Goal: Information Seeking & Learning: Learn about a topic

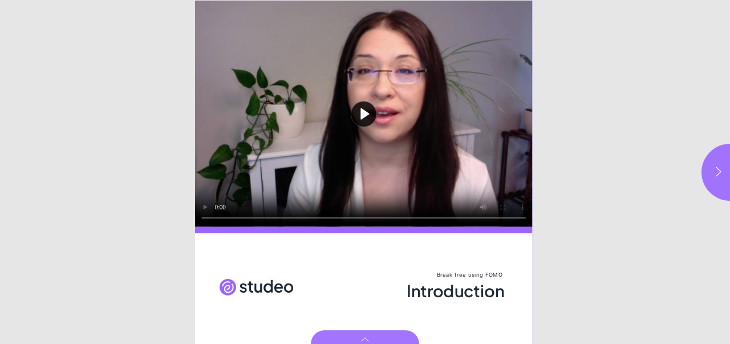
drag, startPoint x: 207, startPoint y: 217, endPoint x: 323, endPoint y: 211, distance: 116.0
click at [323, 211] on button "Play video" at bounding box center [364, 114] width 338 height 226
click at [718, 174] on icon "button" at bounding box center [719, 171] width 5 height 9
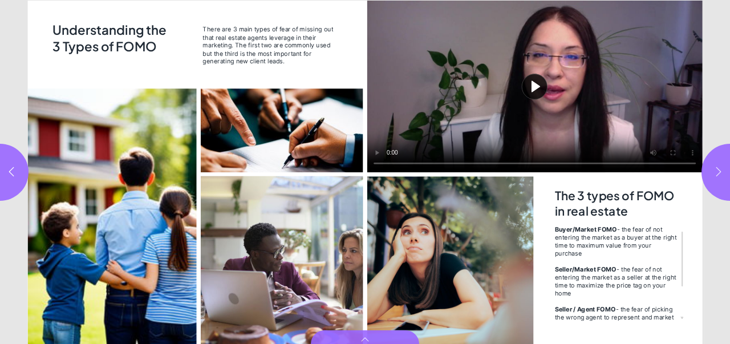
click at [718, 174] on icon "button" at bounding box center [719, 171] width 5 height 9
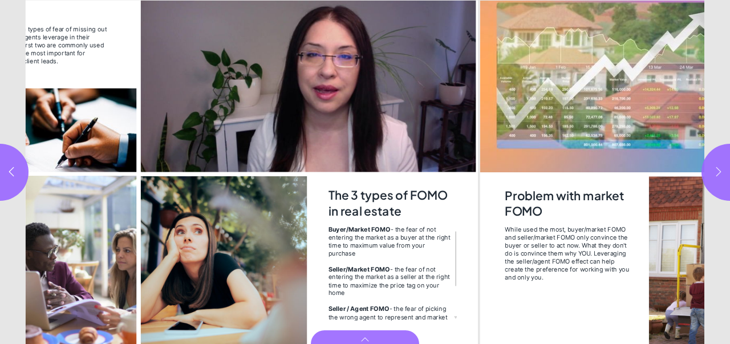
click at [718, 174] on icon "button" at bounding box center [719, 171] width 5 height 9
type input "*"
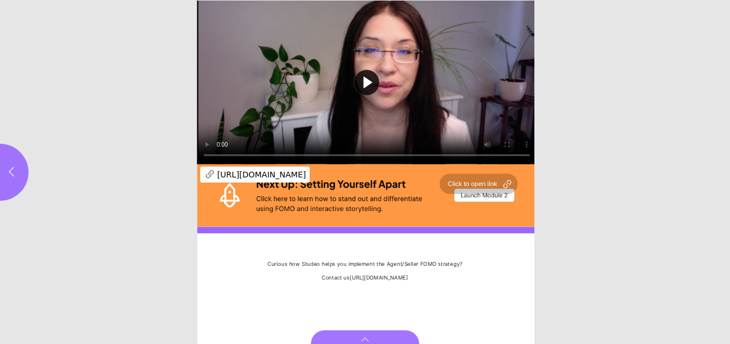
click at [319, 199] on div "Page 6" at bounding box center [366, 195] width 339 height 63
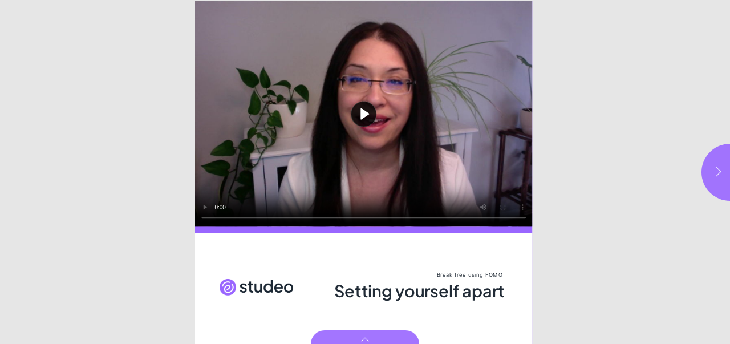
click at [719, 172] on icon "button" at bounding box center [718, 171] width 11 height 11
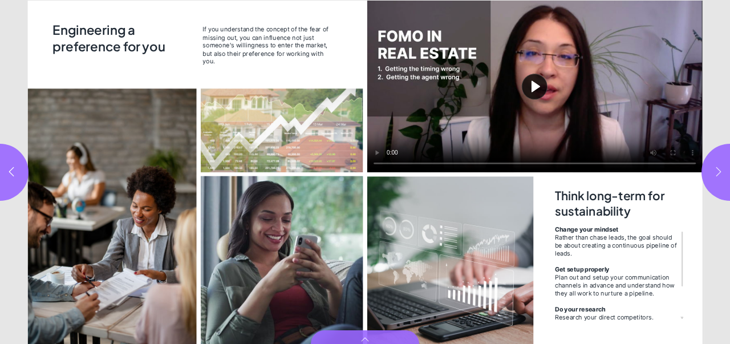
click at [723, 172] on icon "button" at bounding box center [718, 171] width 11 height 11
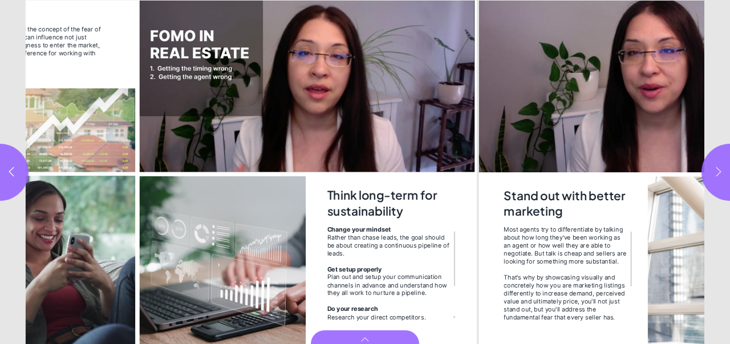
click at [723, 172] on icon "button" at bounding box center [718, 171] width 11 height 11
type input "*"
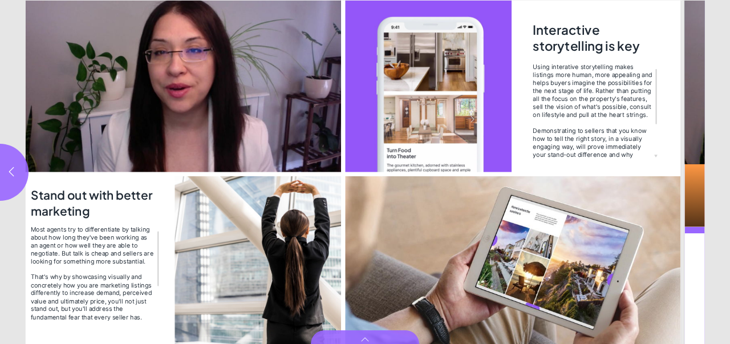
click at [723, 0] on html "Setting yourself apart Most agents try to differentiate by talking about how lo…" at bounding box center [365, 0] width 730 height 0
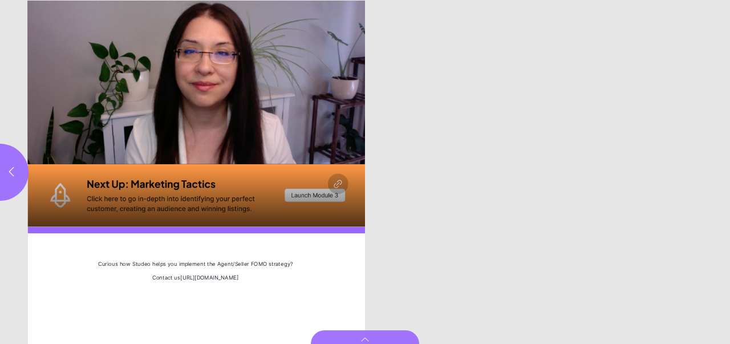
click at [723, 0] on html "Setting yourself apart Most agents try to differentiate by talking about how lo…" at bounding box center [365, 0] width 730 height 0
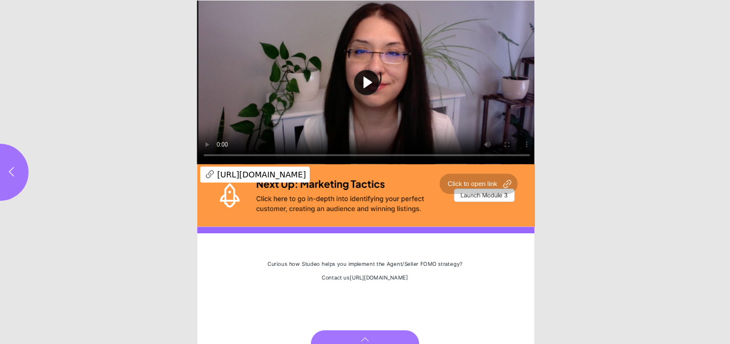
click at [358, 210] on div "Page 6" at bounding box center [366, 195] width 339 height 63
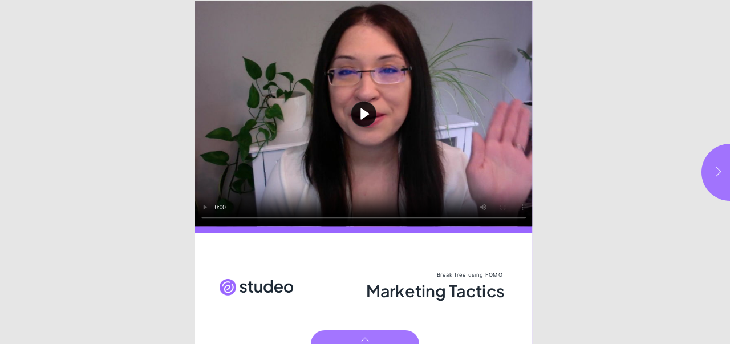
click at [721, 172] on icon "button" at bounding box center [719, 171] width 5 height 9
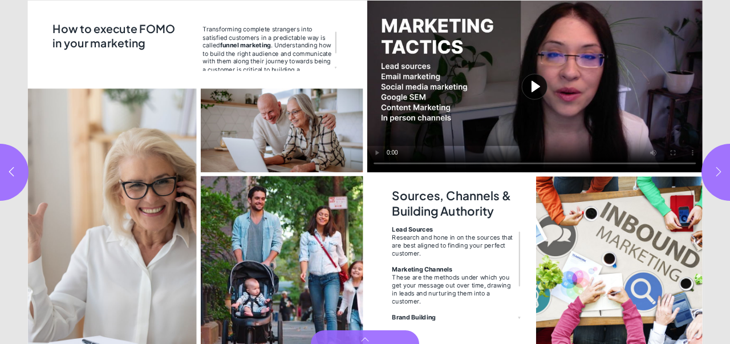
click at [721, 172] on icon "button" at bounding box center [719, 171] width 5 height 9
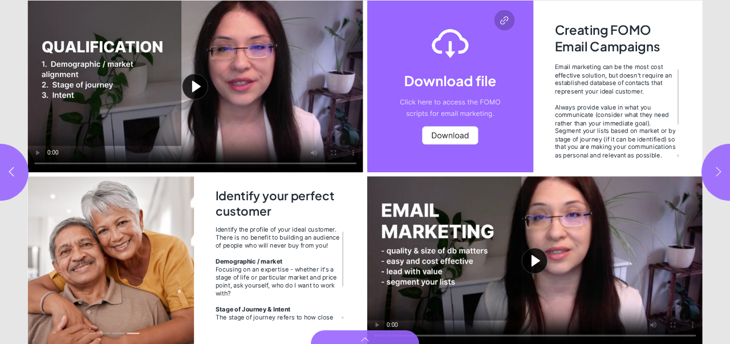
click at [719, 175] on icon "button" at bounding box center [718, 171] width 11 height 11
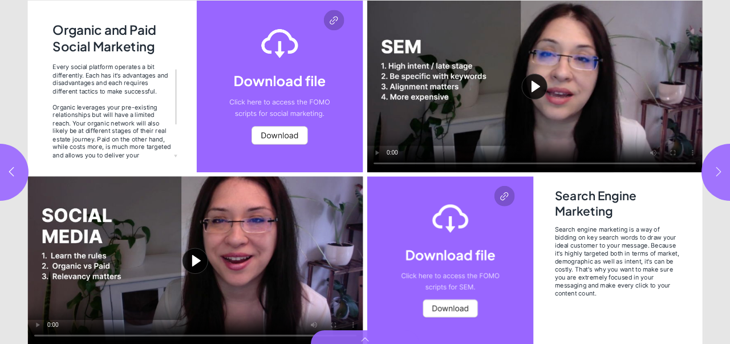
click at [719, 175] on icon "button" at bounding box center [718, 171] width 11 height 11
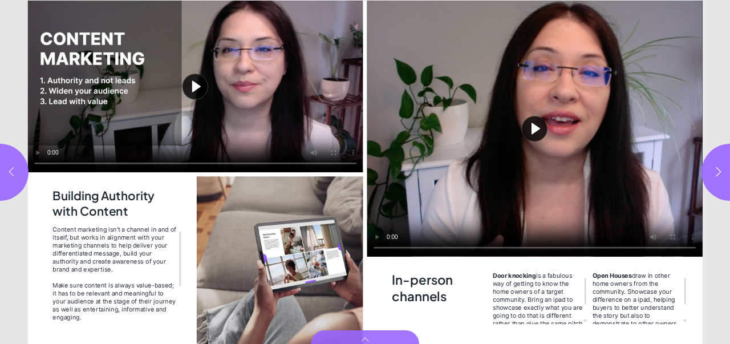
click at [14, 170] on icon "button" at bounding box center [11, 171] width 11 height 11
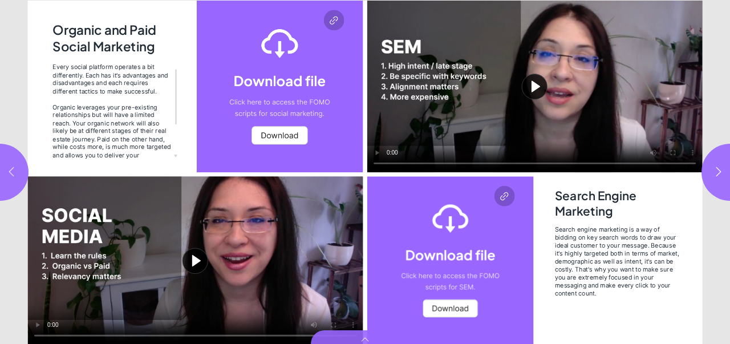
click at [14, 170] on icon "button" at bounding box center [11, 171] width 11 height 11
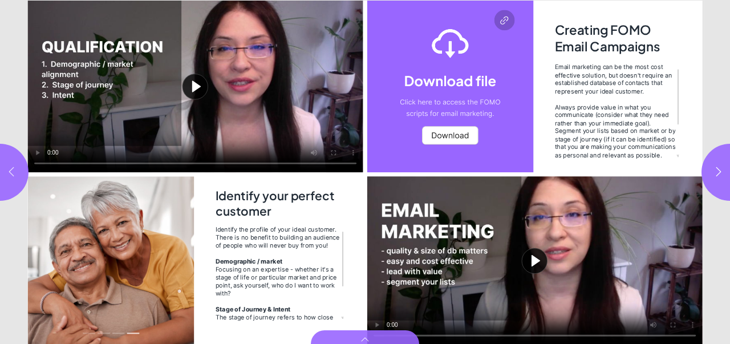
click at [11, 171] on icon "button" at bounding box center [11, 171] width 11 height 11
type input "***"
